Goal: Task Accomplishment & Management: Manage account settings

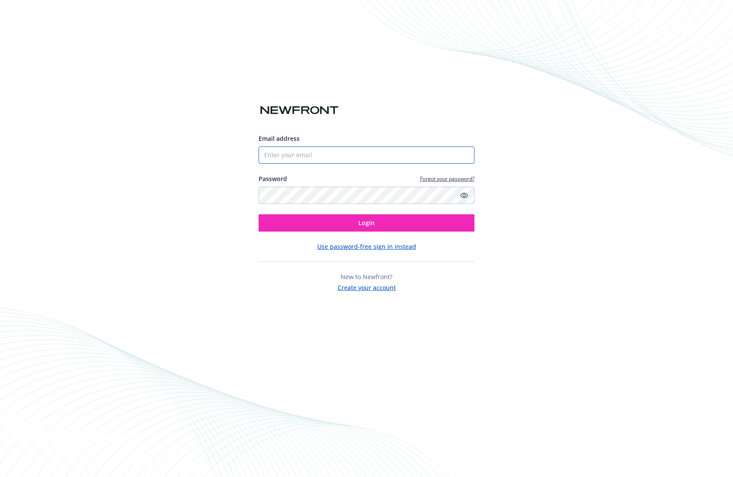
click at [292, 157] on input "Email address" at bounding box center [367, 154] width 216 height 17
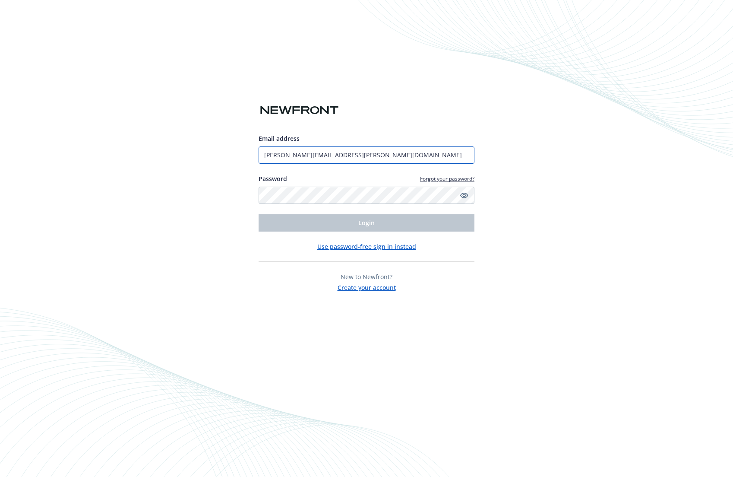
type input "[PERSON_NAME][EMAIL_ADDRESS][PERSON_NAME][DOMAIN_NAME]"
click at [349, 246] on button "Use password-free sign in instead" at bounding box center [366, 246] width 99 height 9
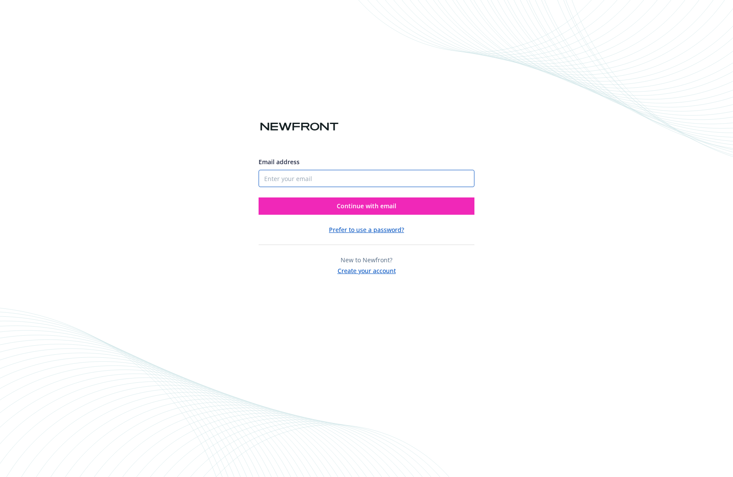
click at [290, 173] on input "Email address" at bounding box center [367, 178] width 216 height 17
type input "sam.whitmore@physicalintelligence.com"
click at [259, 197] on button "Continue with email" at bounding box center [367, 205] width 216 height 17
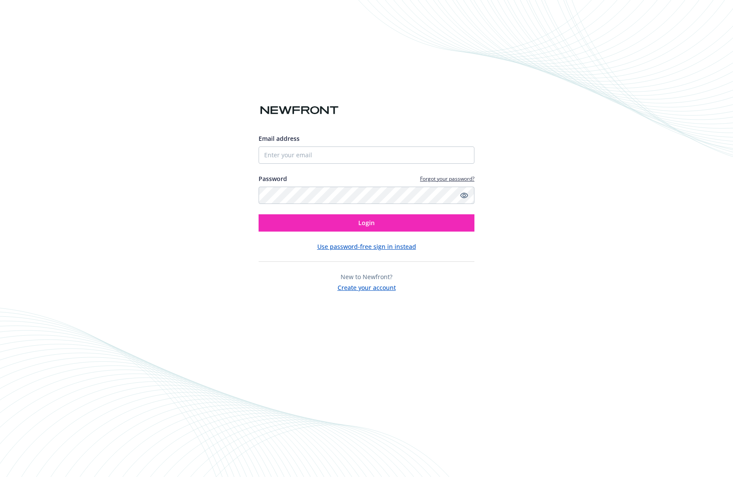
click at [354, 246] on button "Use password-free sign in instead" at bounding box center [366, 246] width 99 height 9
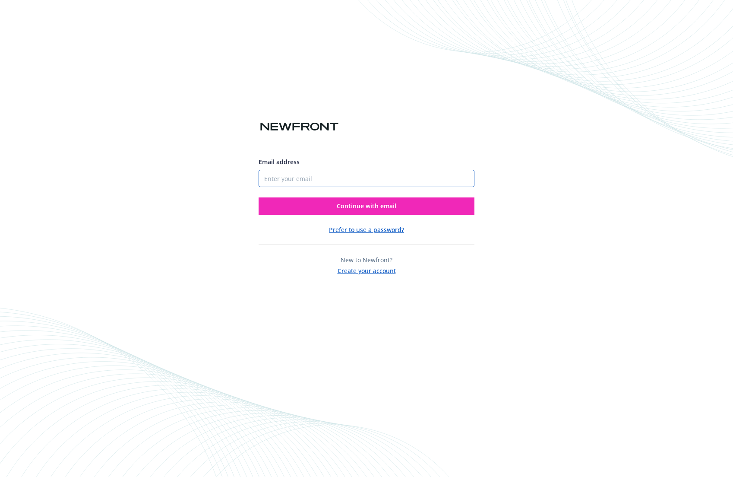
click at [272, 176] on input "Email address" at bounding box center [367, 178] width 216 height 17
type input "sam.whitmore@physicalintelligence.company"
click at [259, 197] on button "Continue with email" at bounding box center [367, 205] width 216 height 17
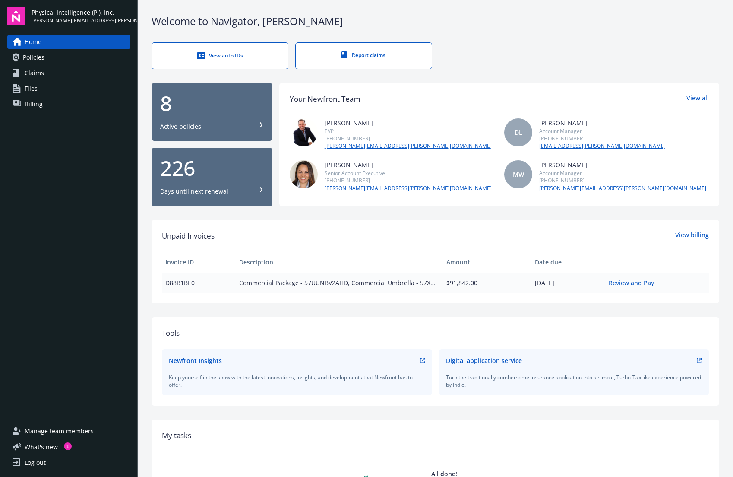
click at [53, 71] on link "Claims" at bounding box center [68, 73] width 123 height 14
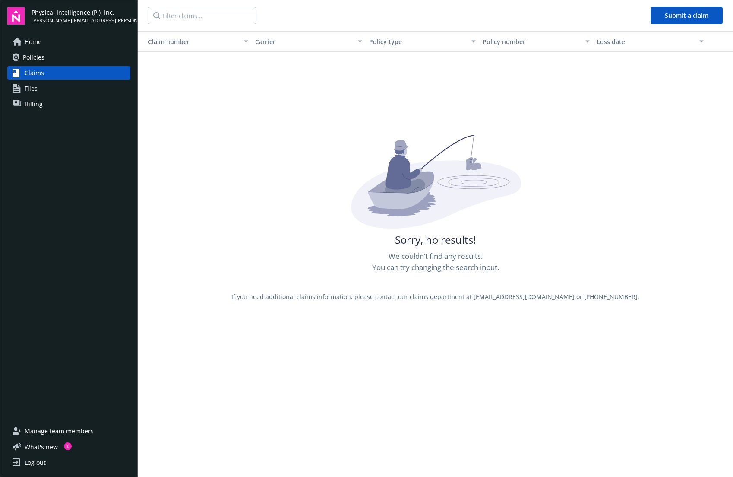
click at [73, 59] on link "Policies" at bounding box center [68, 58] width 123 height 14
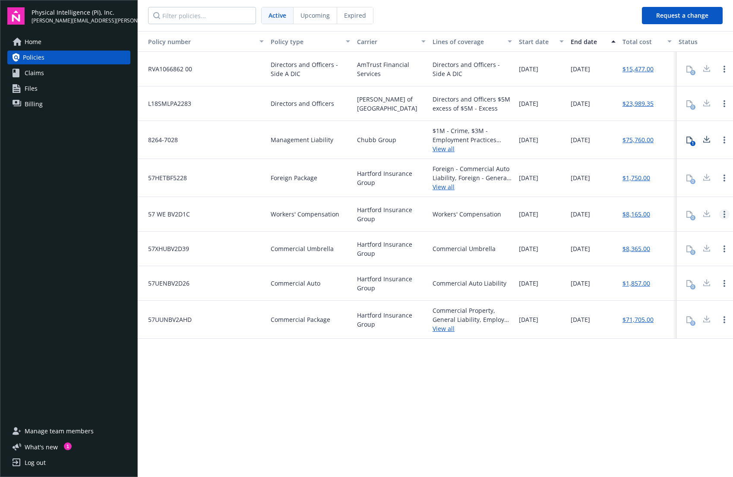
click at [721, 218] on link "Open options" at bounding box center [724, 214] width 10 height 10
click at [587, 211] on span "08/08/2026" at bounding box center [580, 213] width 19 height 9
click at [92, 76] on link "Claims" at bounding box center [68, 73] width 123 height 14
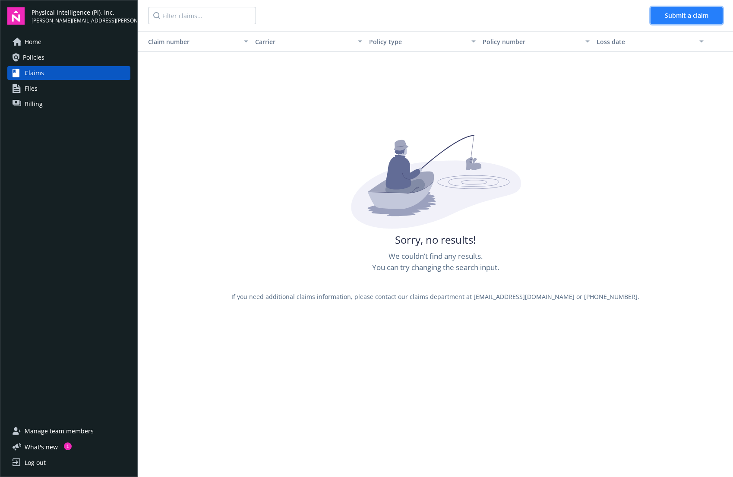
click at [676, 18] on span "Submit a claim" at bounding box center [687, 15] width 44 height 8
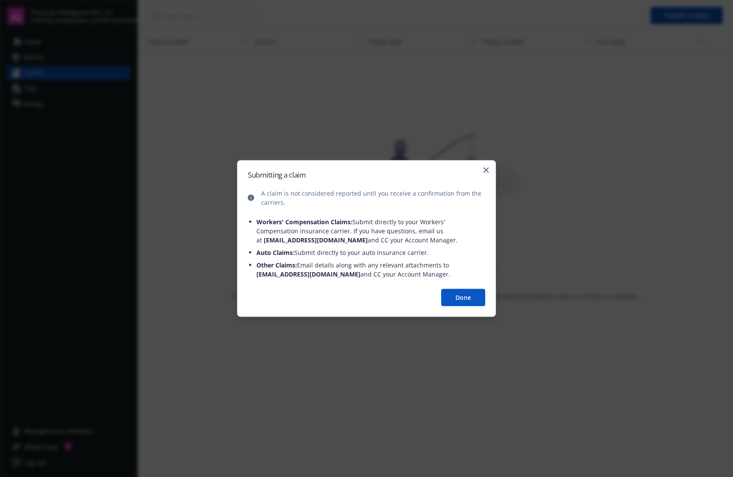
click at [487, 171] on icon "button" at bounding box center [485, 169] width 5 height 5
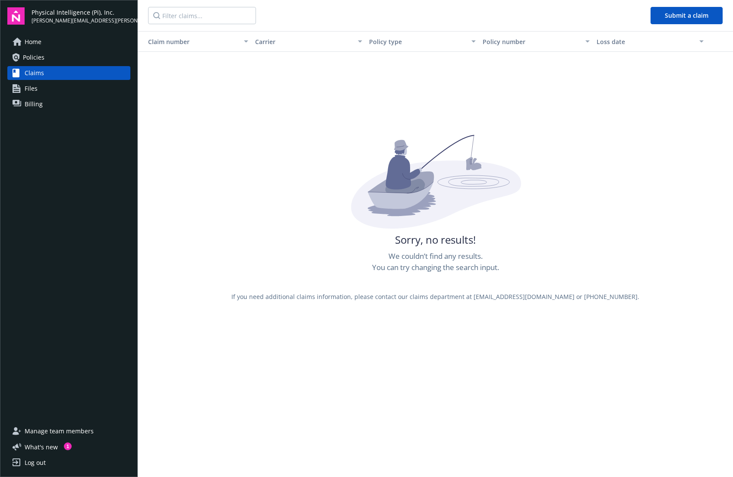
click at [78, 61] on link "Policies" at bounding box center [68, 58] width 123 height 14
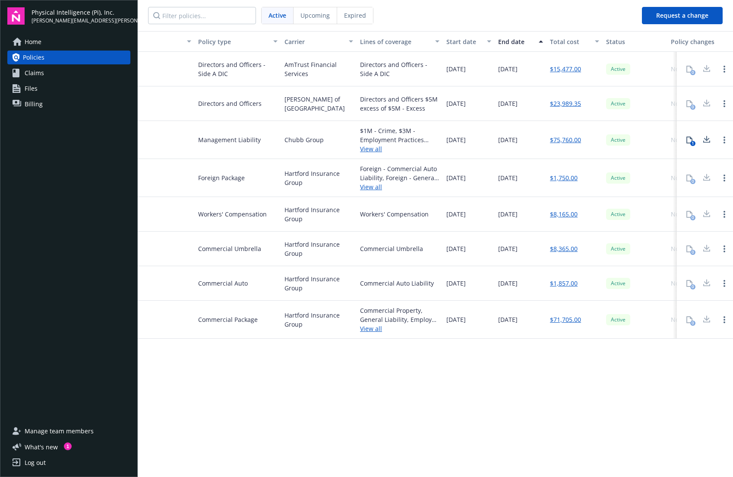
scroll to position [0, 117]
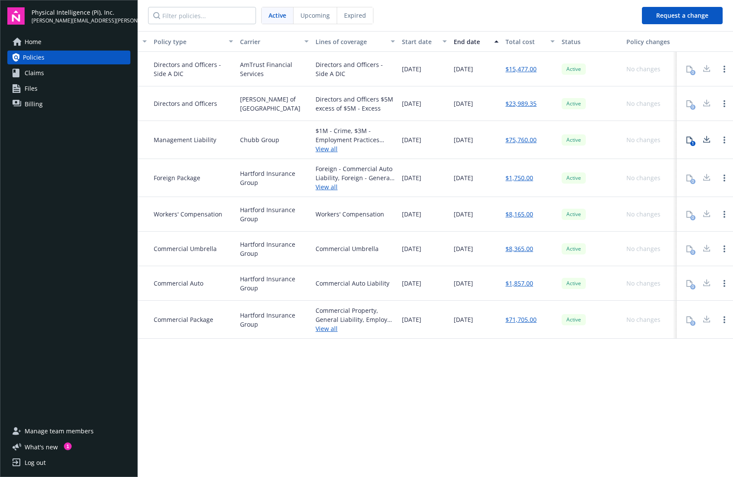
click at [653, 217] on div "No changes" at bounding box center [643, 213] width 34 height 9
click at [721, 217] on link "Open options" at bounding box center [724, 214] width 10 height 10
click at [591, 209] on div "Active" at bounding box center [590, 214] width 65 height 35
click at [708, 214] on div at bounding box center [706, 213] width 17 height 17
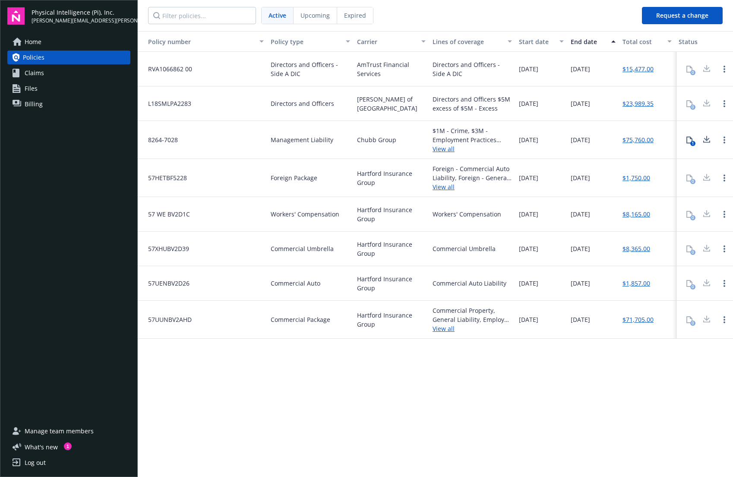
click at [39, 91] on link "Files" at bounding box center [68, 89] width 123 height 14
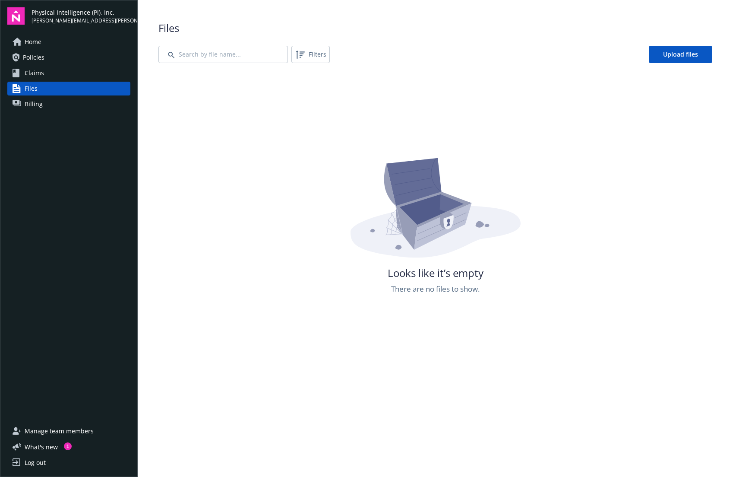
click at [32, 42] on span "Home" at bounding box center [33, 42] width 17 height 14
